Goal: Navigation & Orientation: Go to known website

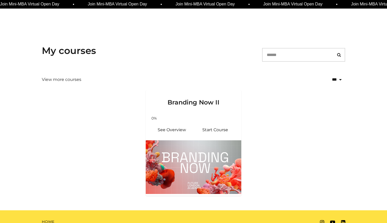
scroll to position [61, 0]
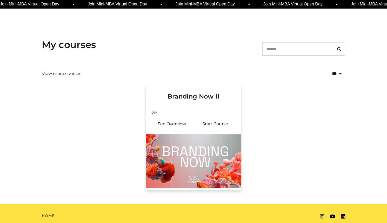
click at [199, 146] on img at bounding box center [194, 162] width 96 height 54
